Goal: Information Seeking & Learning: Learn about a topic

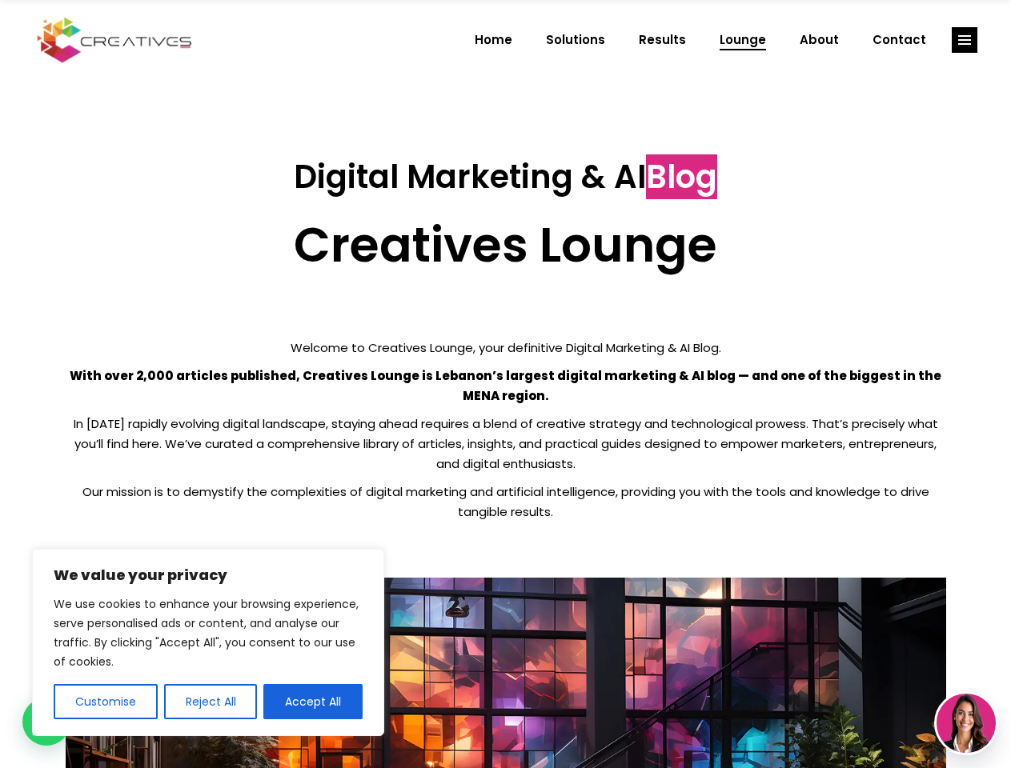
click at [505, 384] on p "With over 2,000 articles published, Creatives Lounge is Lebanon’s largest digit…" at bounding box center [506, 386] width 880 height 40
click at [105, 702] on button "Customise" at bounding box center [106, 701] width 104 height 35
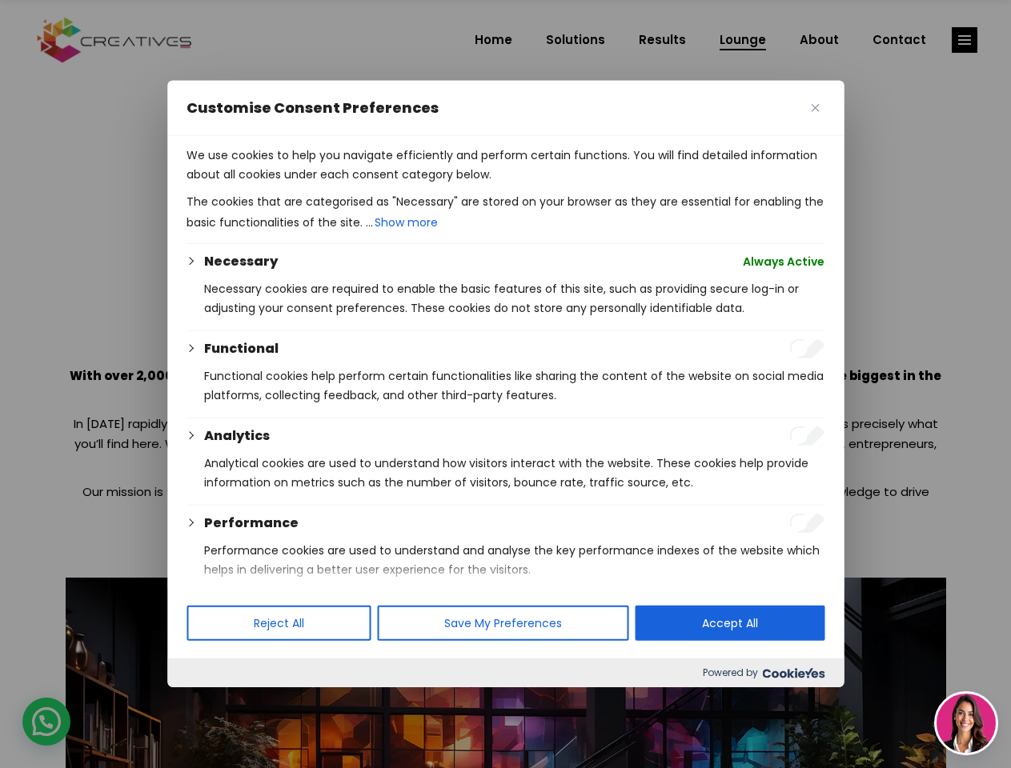
click at [210, 702] on div at bounding box center [505, 384] width 1011 height 768
click at [313, 184] on p "We use cookies to help you navigate efficiently and perform certain functions. …" at bounding box center [505, 165] width 638 height 38
click at [964, 40] on div at bounding box center [505, 384] width 1011 height 768
click at [966, 723] on img at bounding box center [965, 723] width 59 height 59
